Goal: Information Seeking & Learning: Learn about a topic

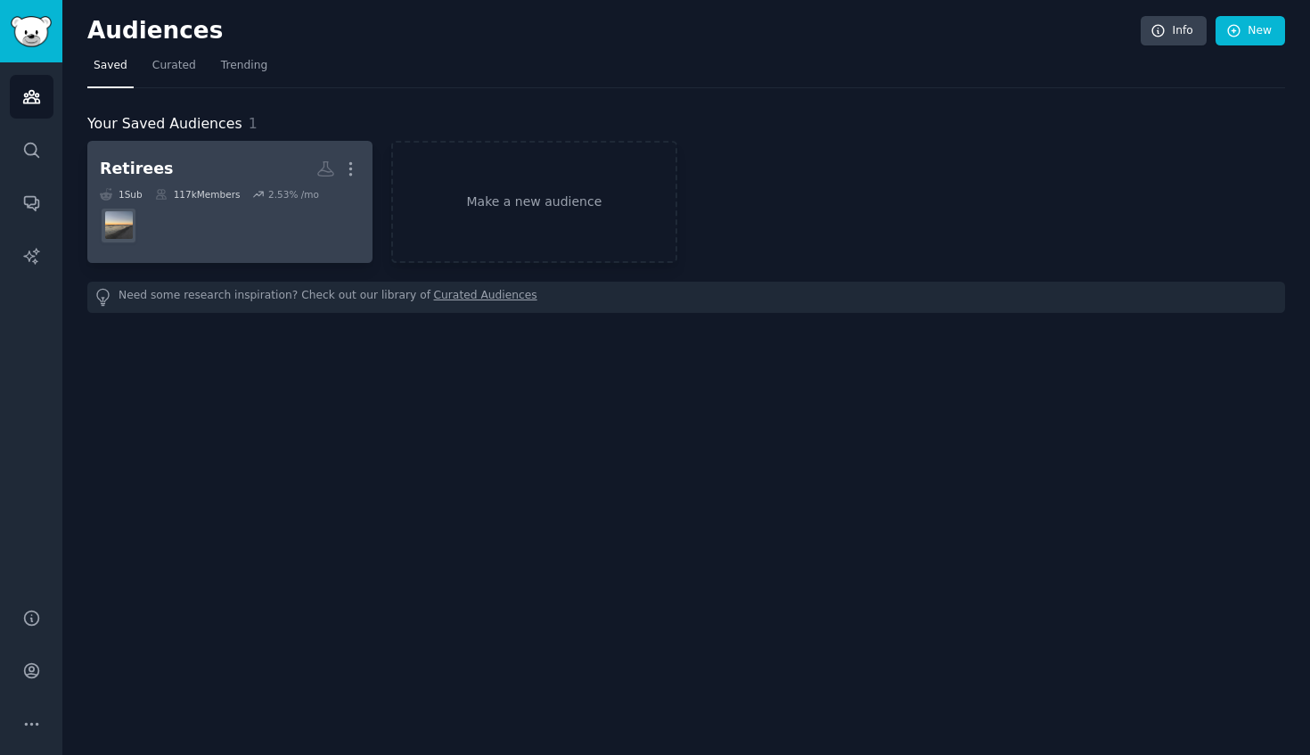
click at [255, 216] on dd at bounding box center [230, 226] width 260 height 50
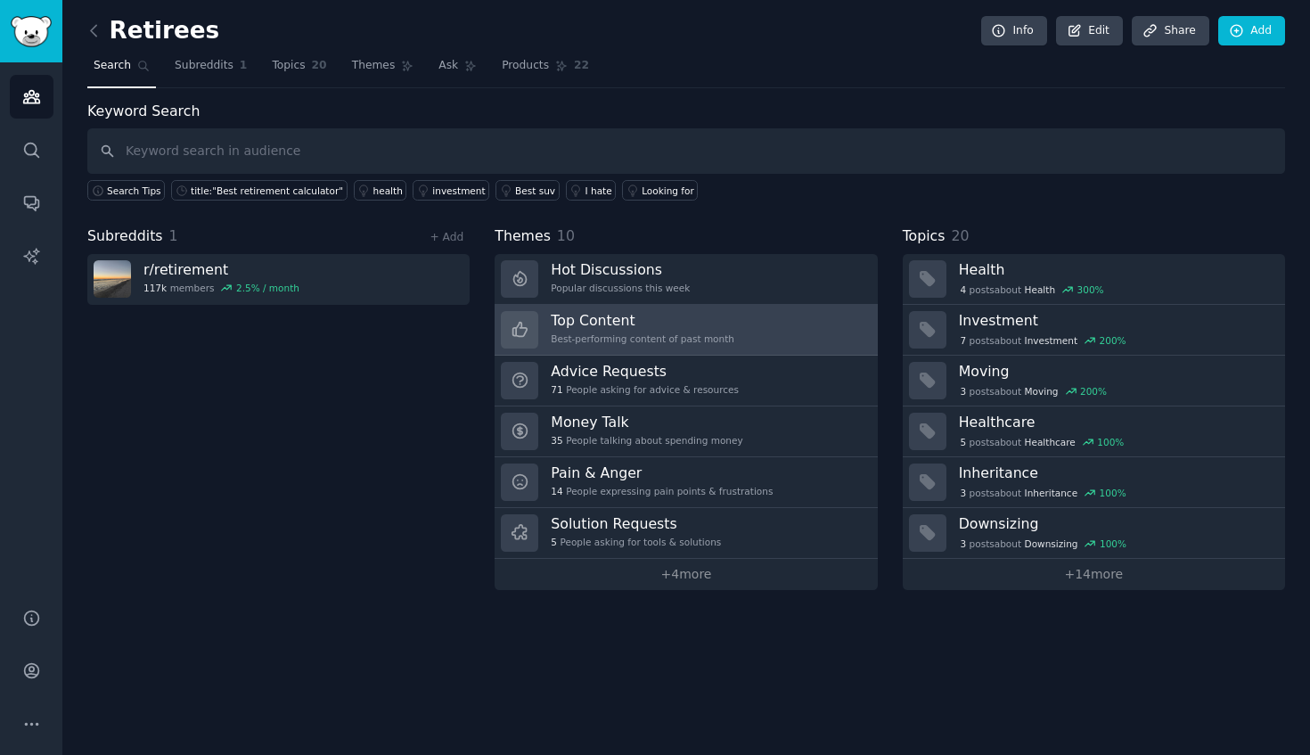
click at [700, 323] on h3 "Top Content" at bounding box center [643, 320] width 184 height 19
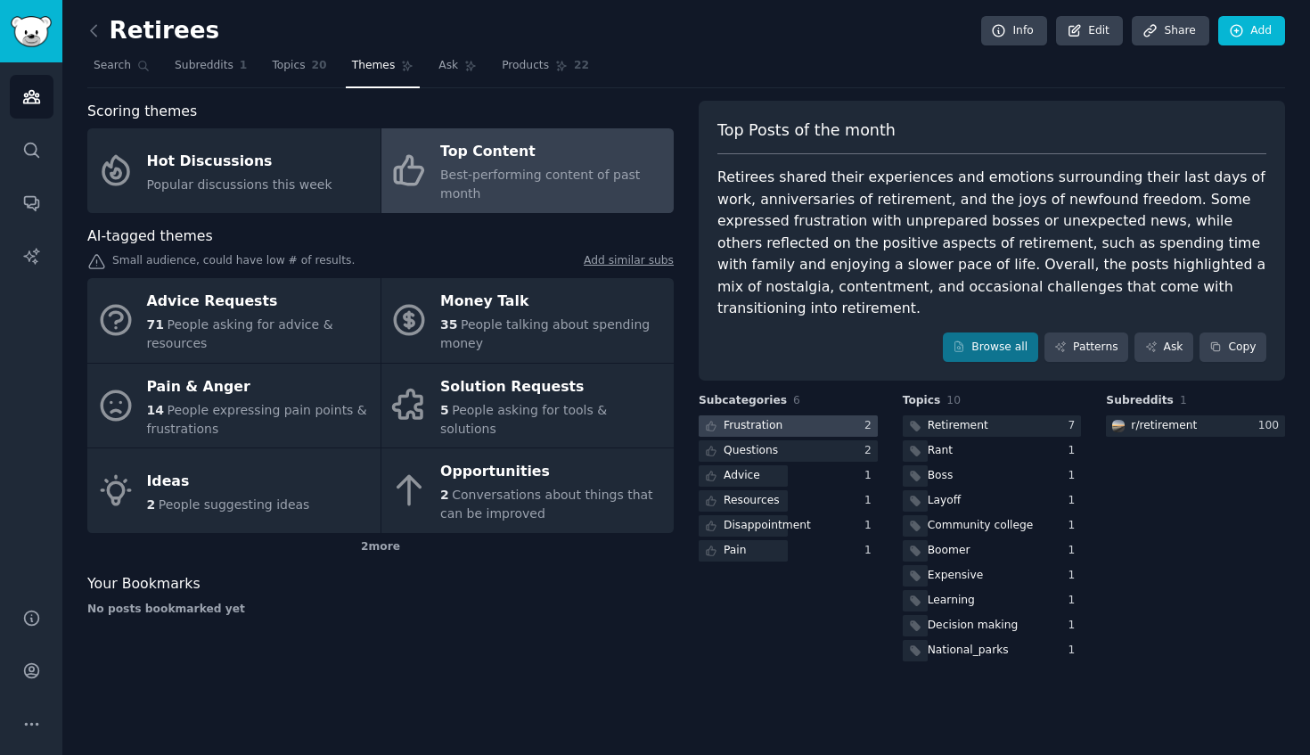
click at [780, 415] on div "Frustration" at bounding box center [742, 426] width 87 height 22
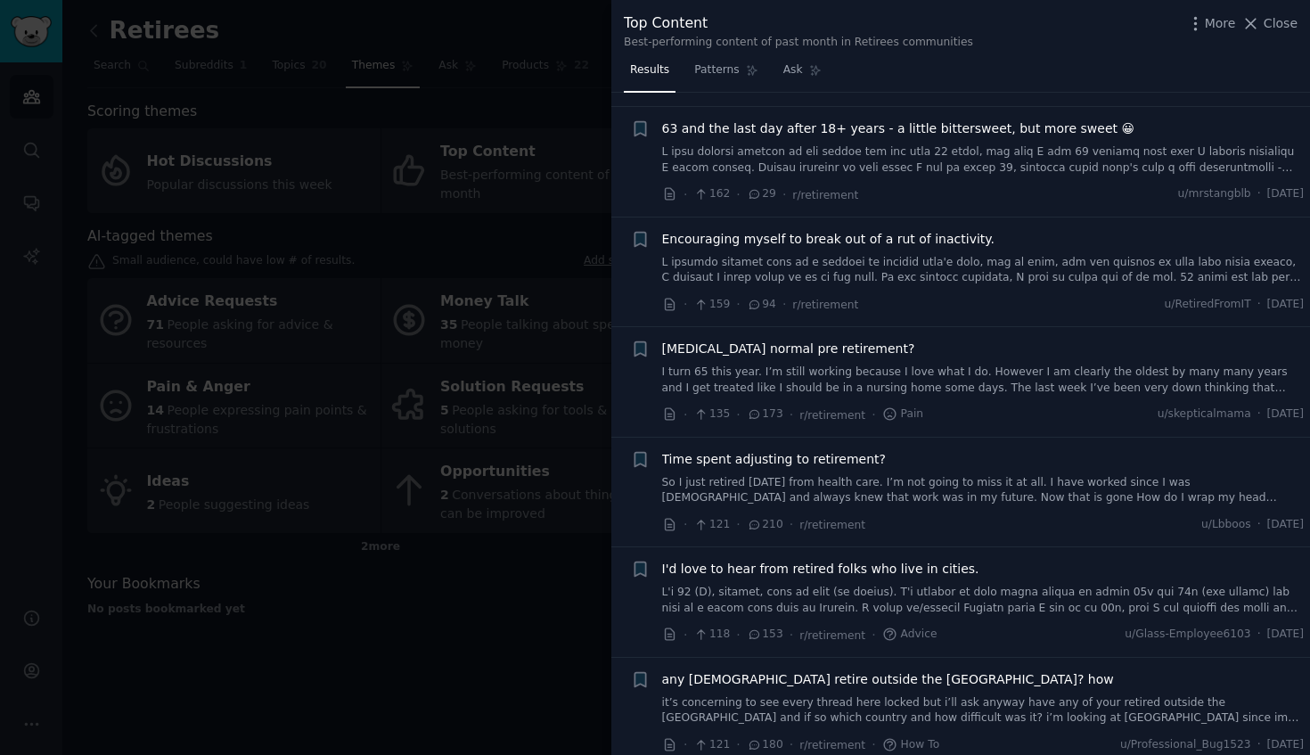
scroll to position [873, 0]
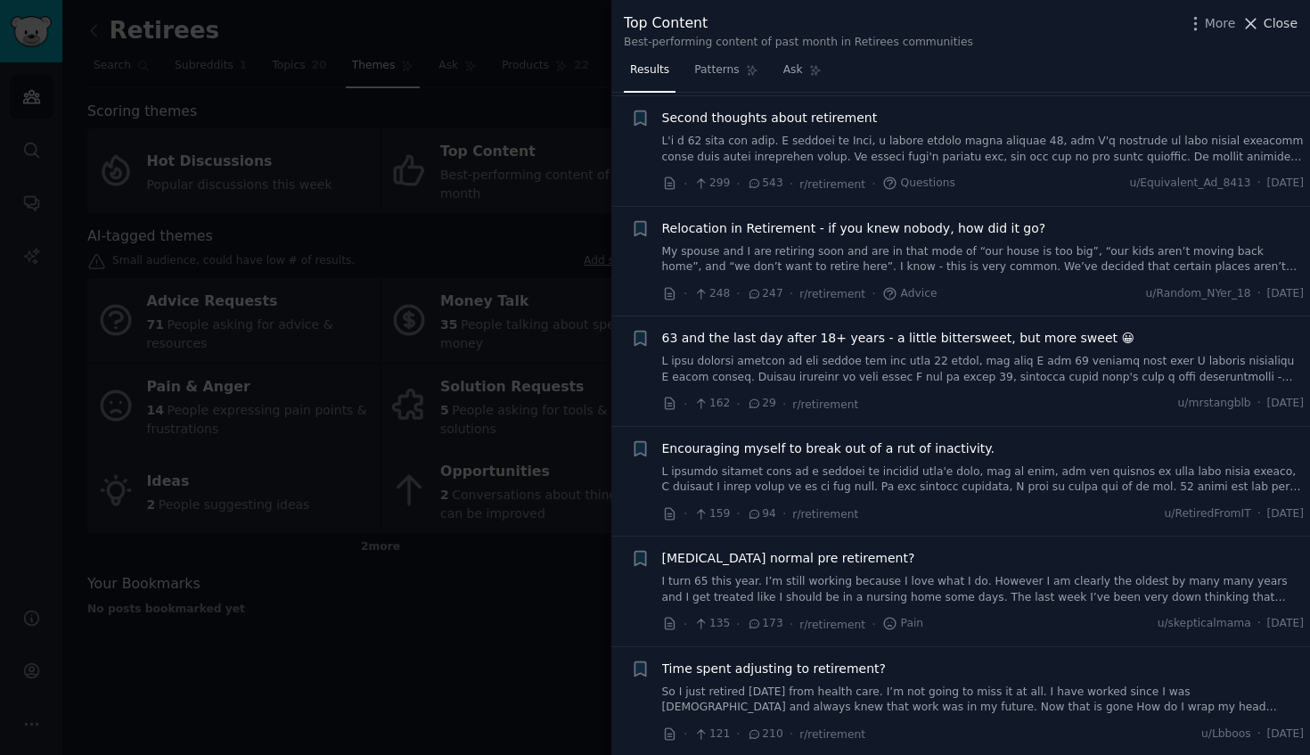
click at [1260, 28] on icon at bounding box center [1250, 23] width 19 height 19
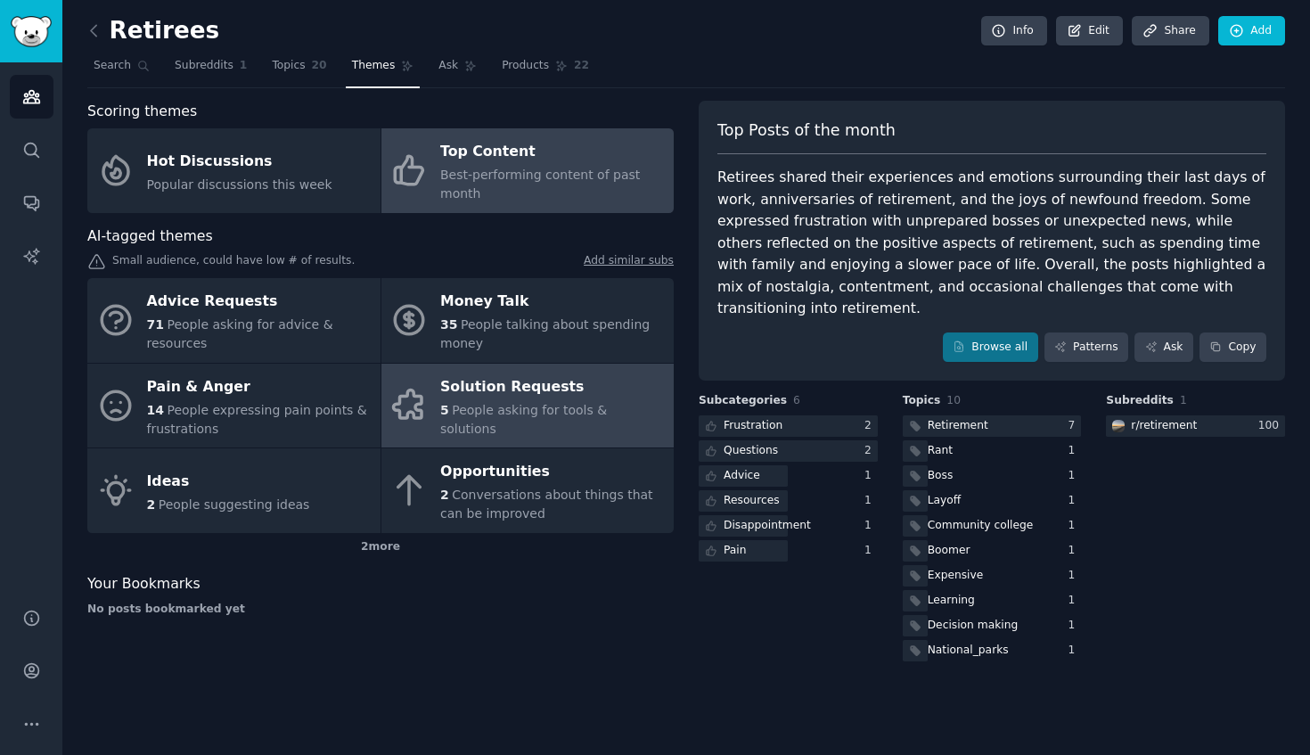
click at [515, 401] on div "Solution Requests" at bounding box center [552, 386] width 225 height 29
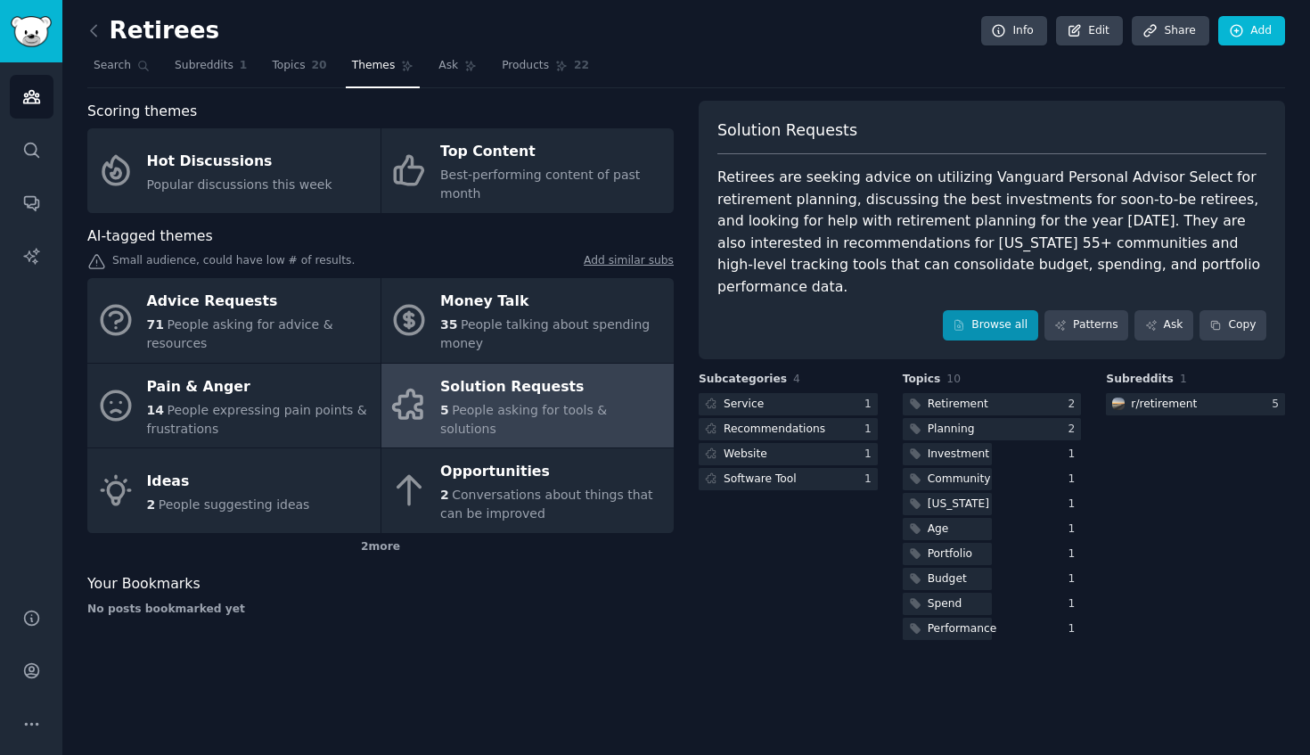
click at [983, 310] on link "Browse all" at bounding box center [990, 325] width 95 height 30
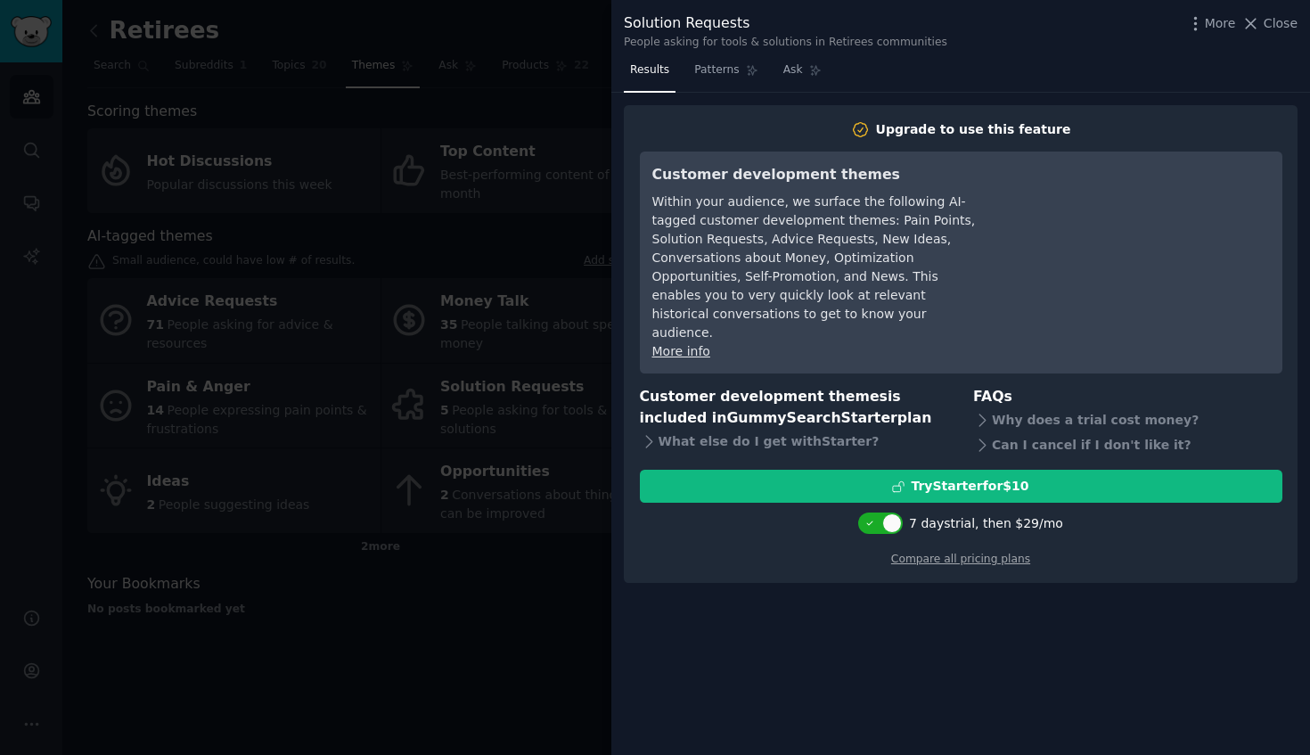
click at [541, 225] on div at bounding box center [655, 377] width 1310 height 755
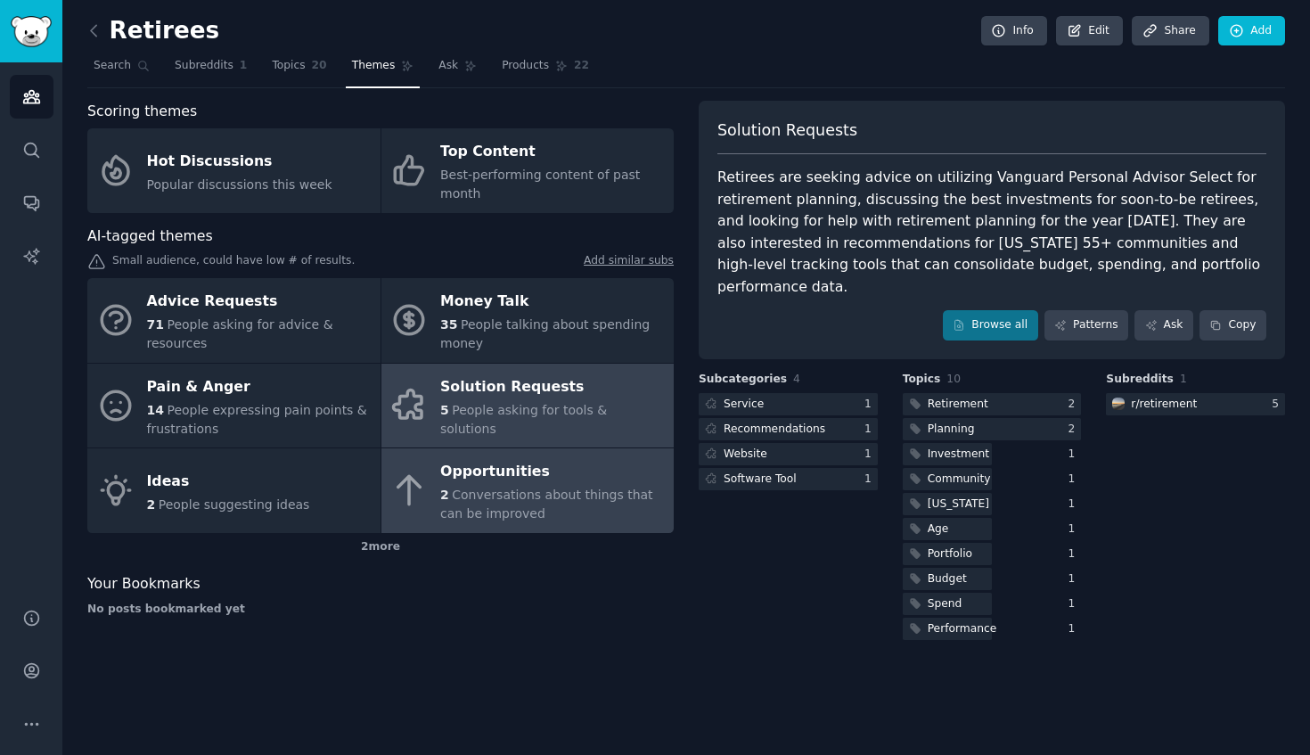
click at [573, 475] on div "Opportunities" at bounding box center [552, 472] width 225 height 29
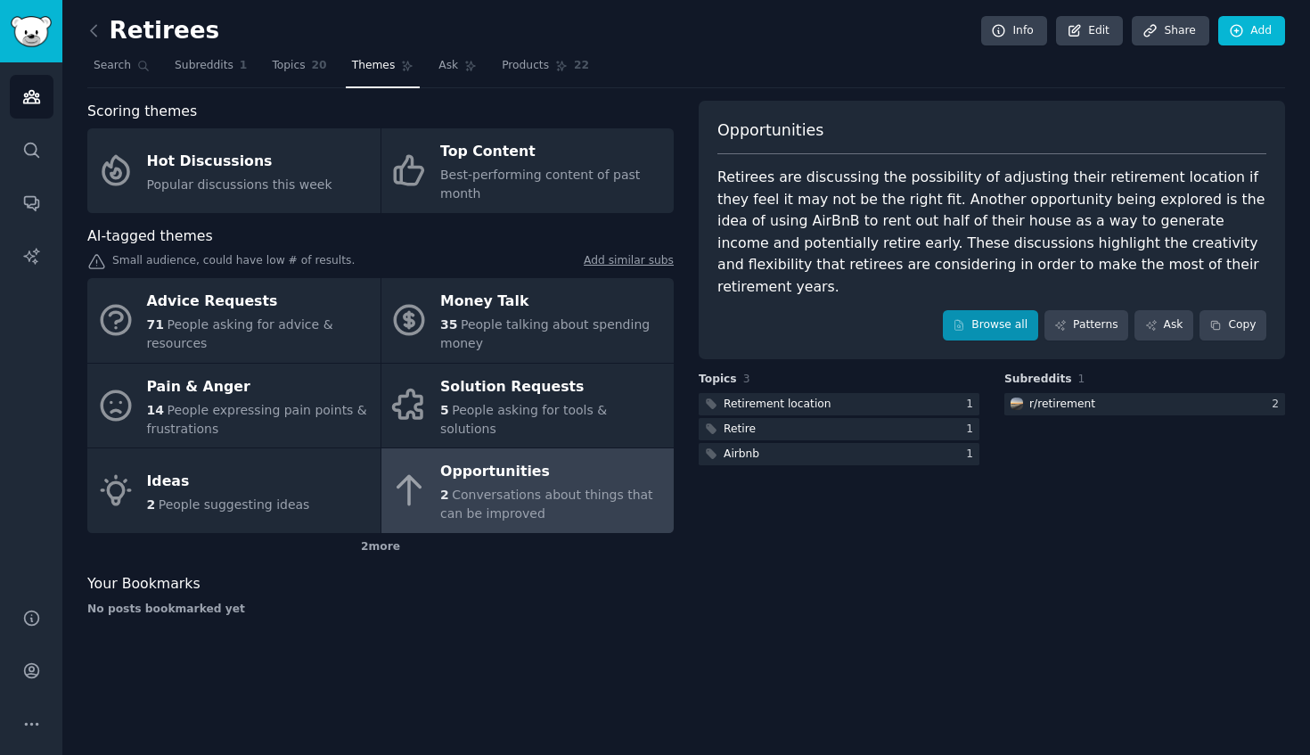
click at [979, 310] on link "Browse all" at bounding box center [990, 325] width 95 height 30
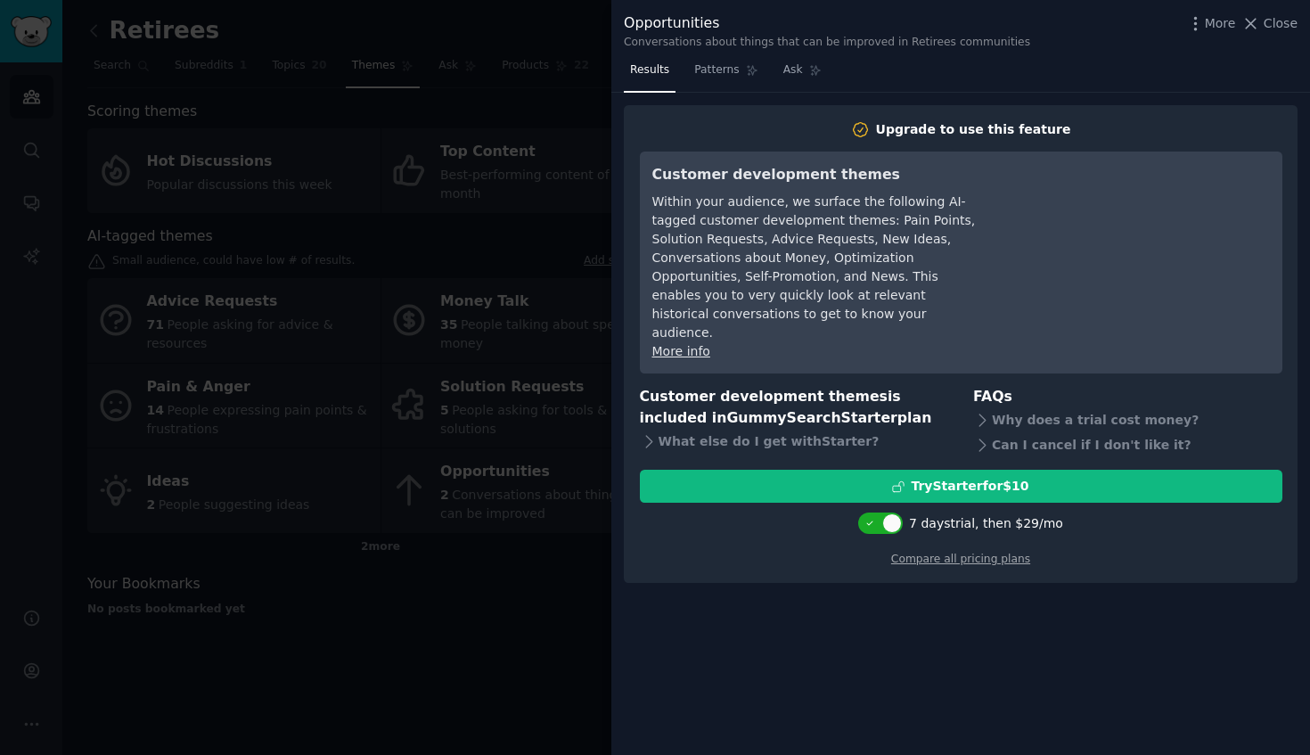
click at [508, 561] on div at bounding box center [655, 377] width 1310 height 755
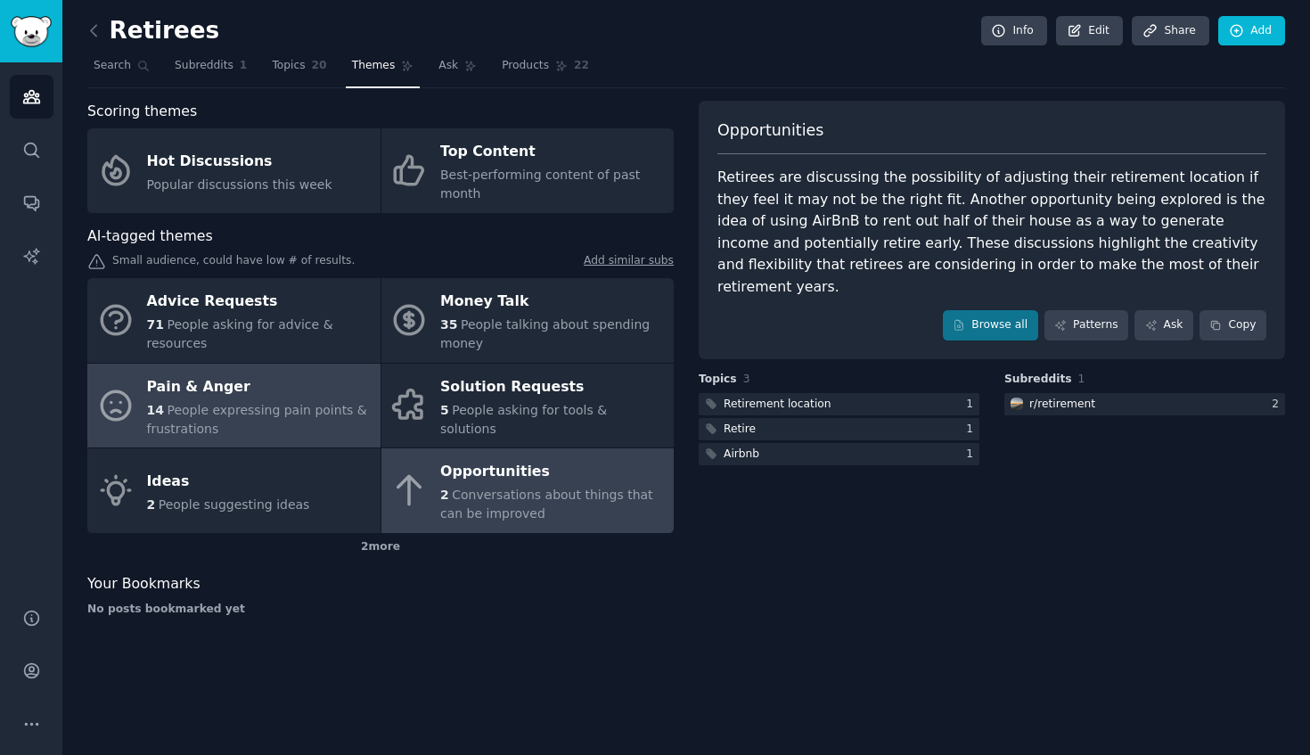
click at [238, 409] on span "People expressing pain points & frustrations" at bounding box center [257, 419] width 220 height 33
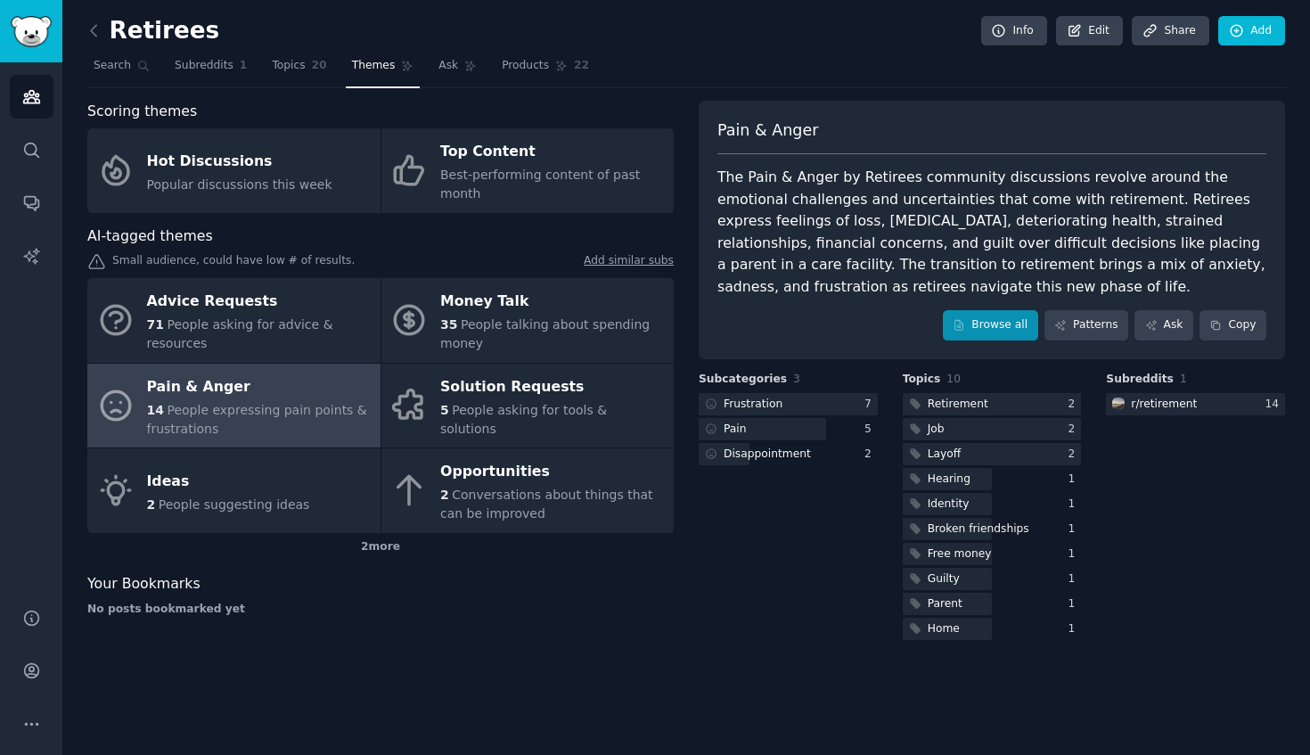
click at [1002, 319] on link "Browse all" at bounding box center [990, 325] width 95 height 30
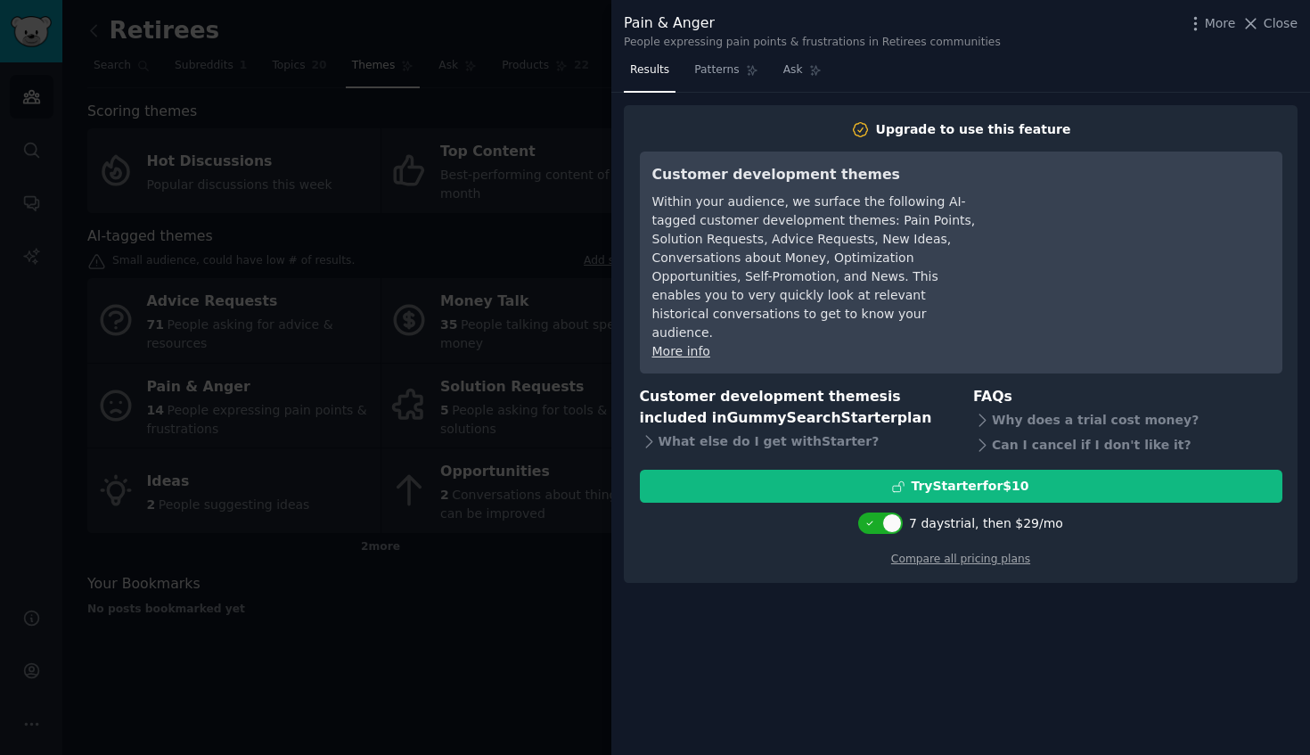
click at [463, 560] on div at bounding box center [655, 377] width 1310 height 755
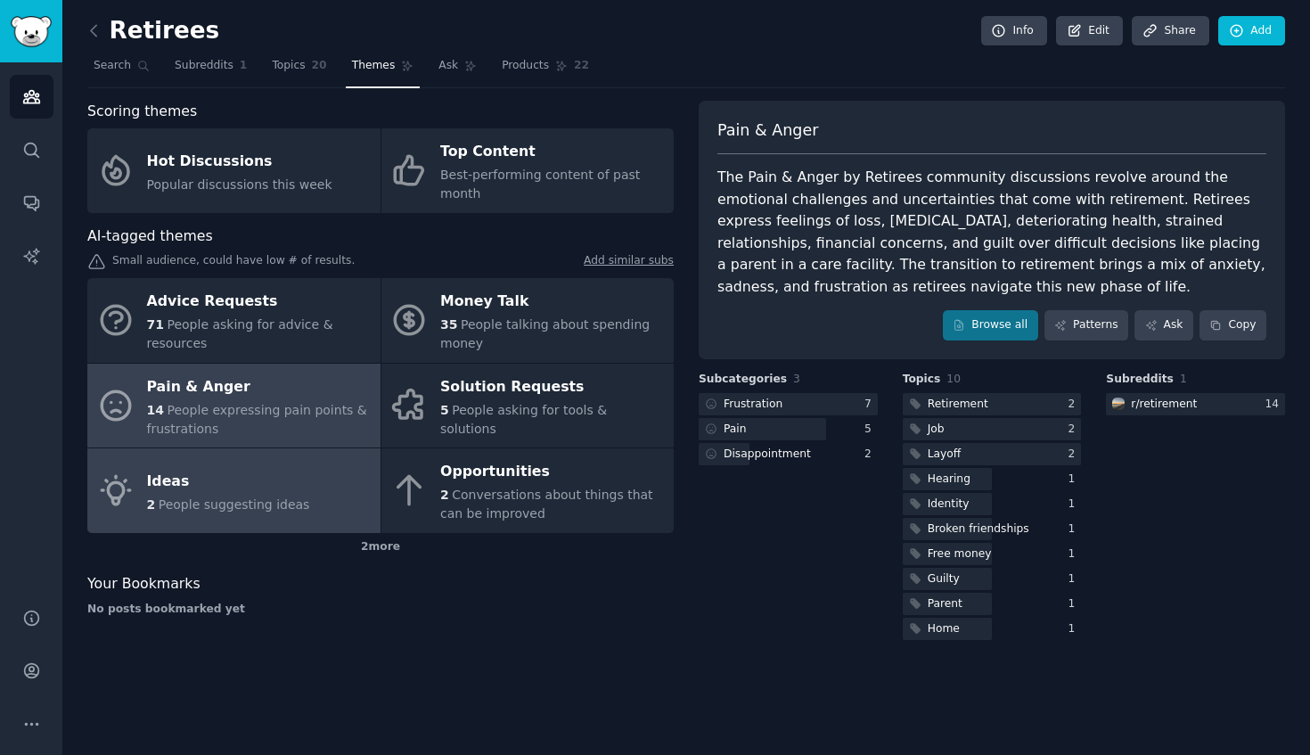
click at [258, 510] on div "2 People suggesting ideas" at bounding box center [228, 504] width 163 height 19
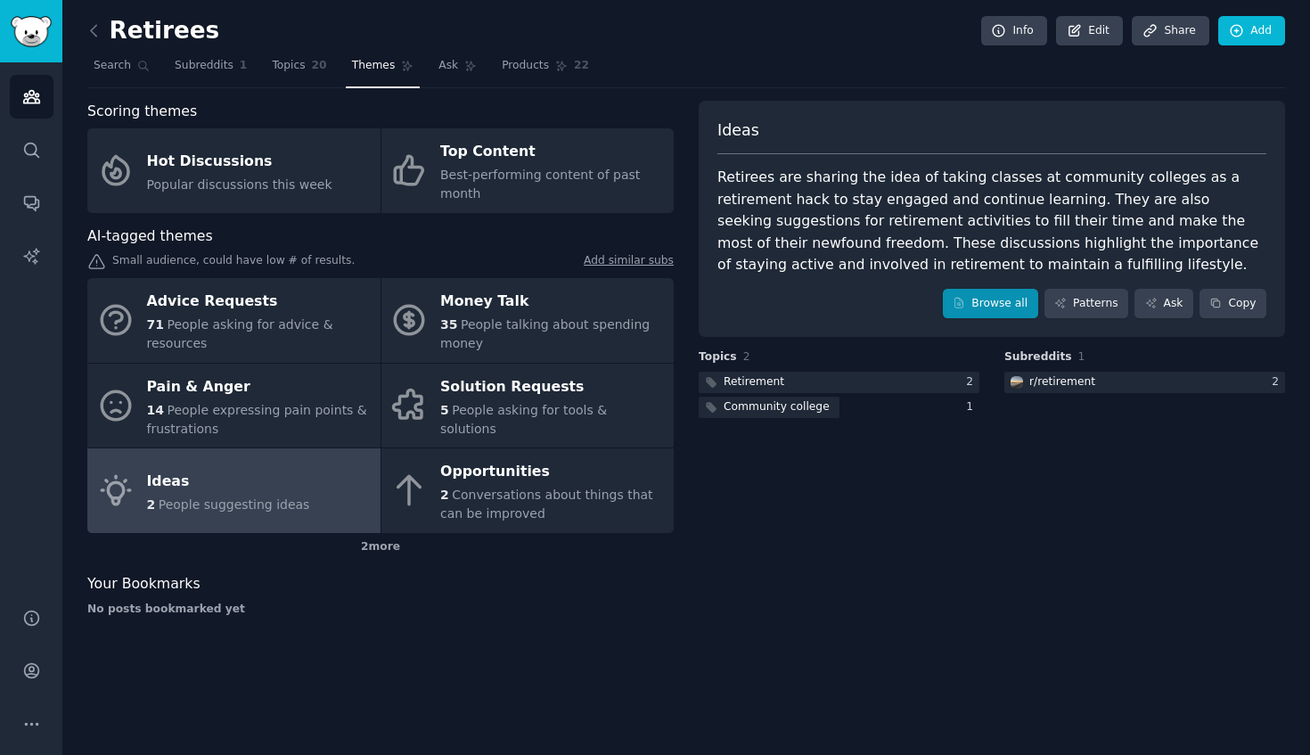
click at [1000, 303] on link "Browse all" at bounding box center [990, 304] width 95 height 30
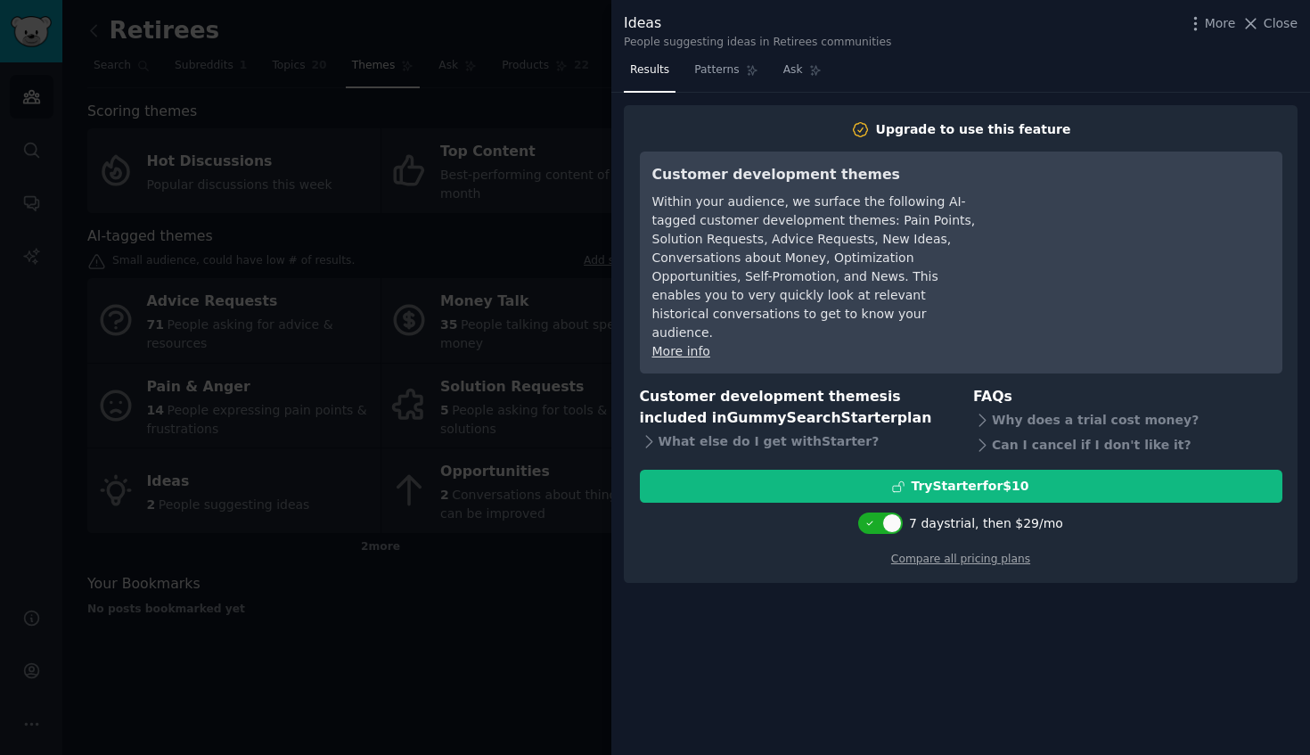
click at [461, 588] on div at bounding box center [655, 377] width 1310 height 755
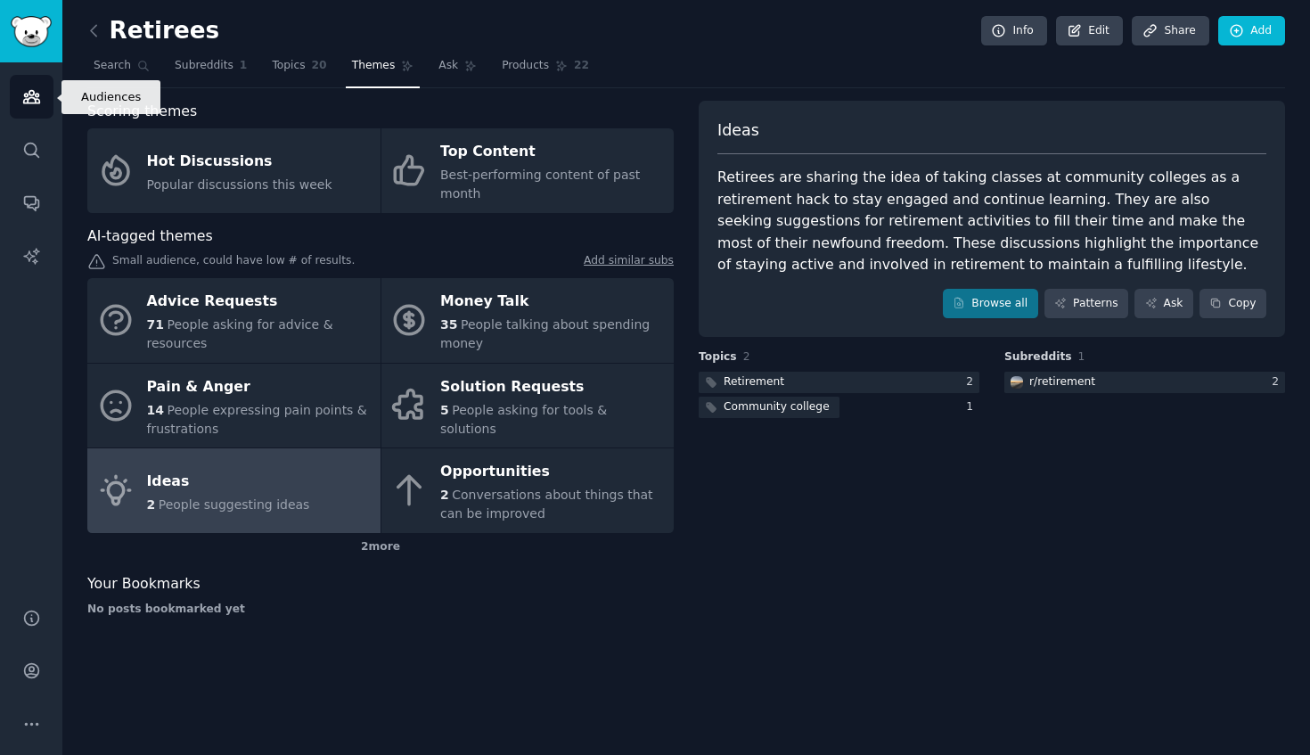
click at [37, 98] on icon "Sidebar" at bounding box center [31, 96] width 19 height 19
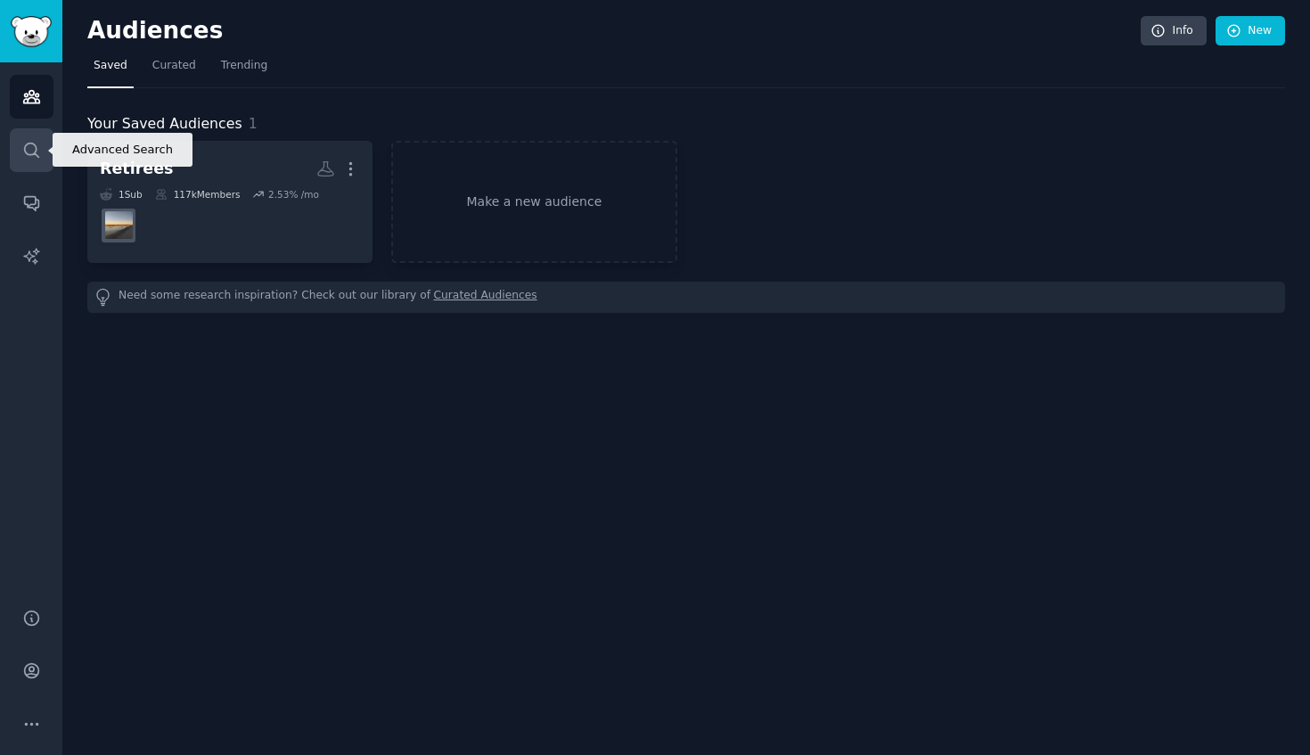
click at [28, 146] on icon "Sidebar" at bounding box center [31, 150] width 19 height 19
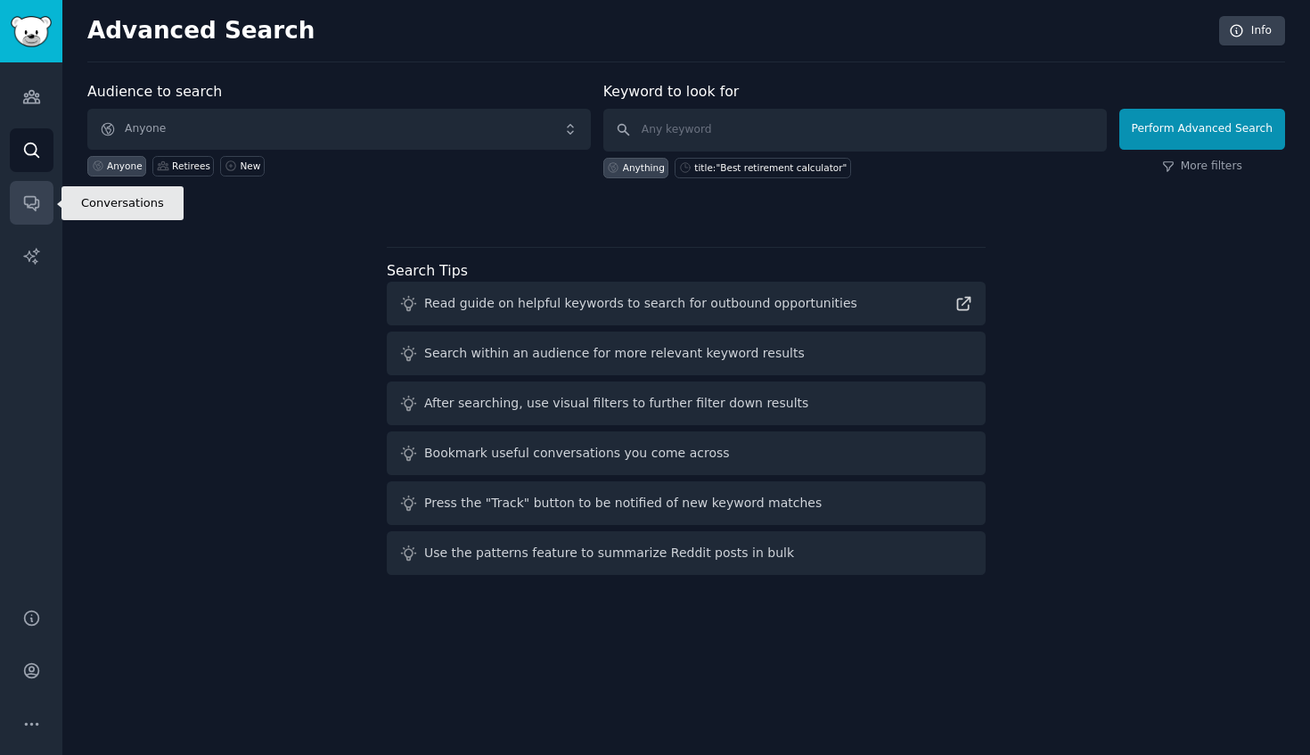
click at [29, 190] on link "Conversations" at bounding box center [32, 203] width 44 height 44
